Goal: Task Accomplishment & Management: Manage account settings

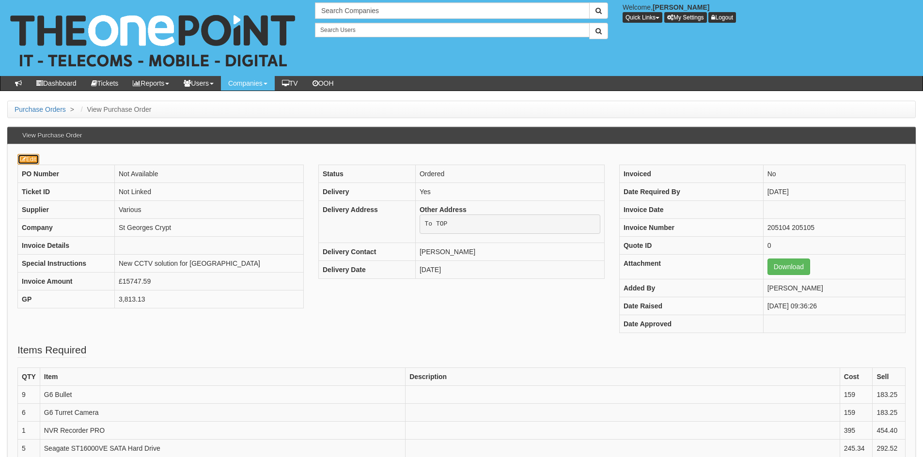
click at [29, 160] on link "Edit" at bounding box center [28, 159] width 22 height 11
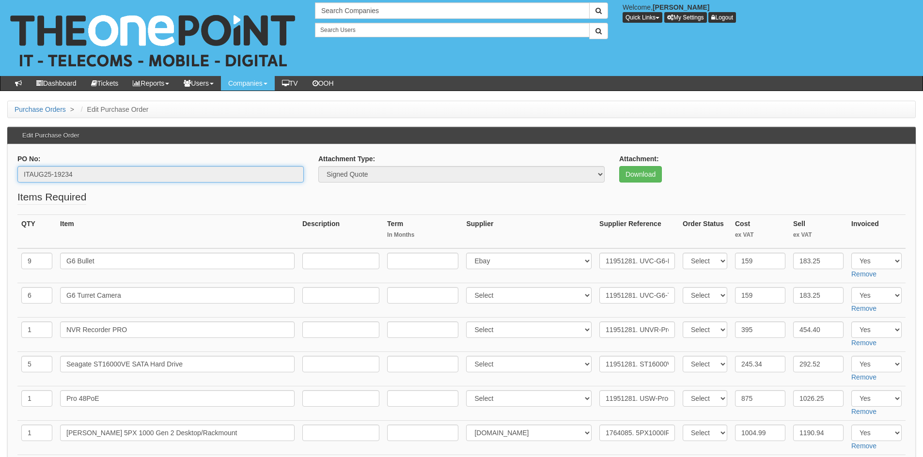
drag, startPoint x: 87, startPoint y: 175, endPoint x: 9, endPoint y: 175, distance: 77.5
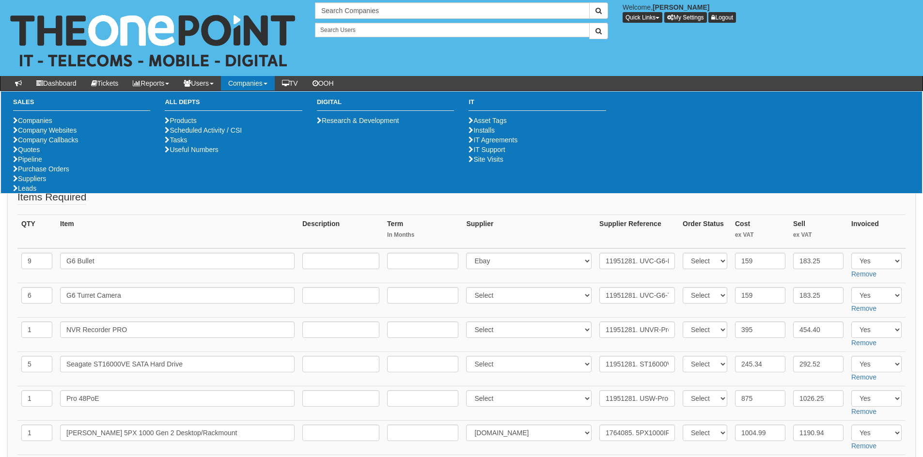
click at [259, 83] on link "Companies" at bounding box center [248, 83] width 54 height 15
